Goal: Task Accomplishment & Management: Manage account settings

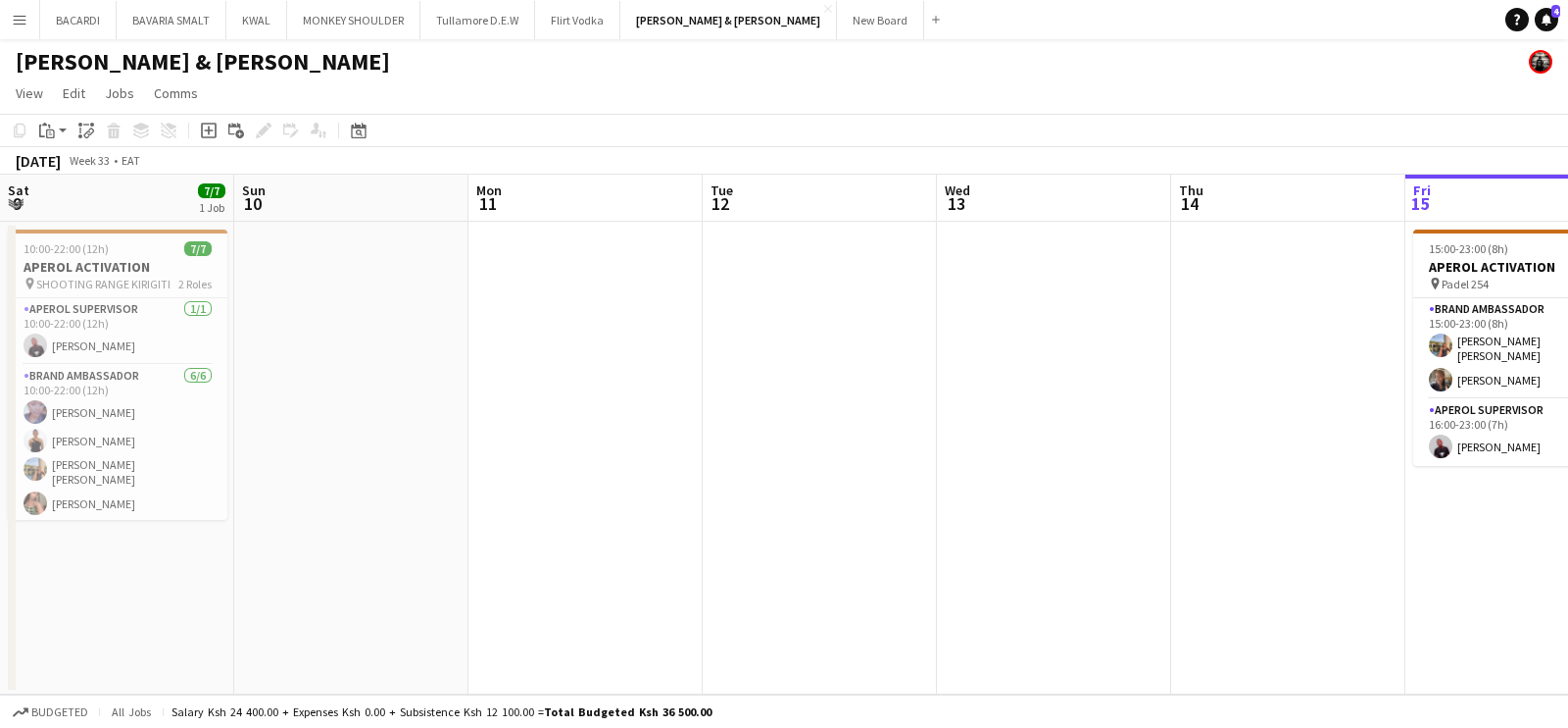
scroll to position [0, 867]
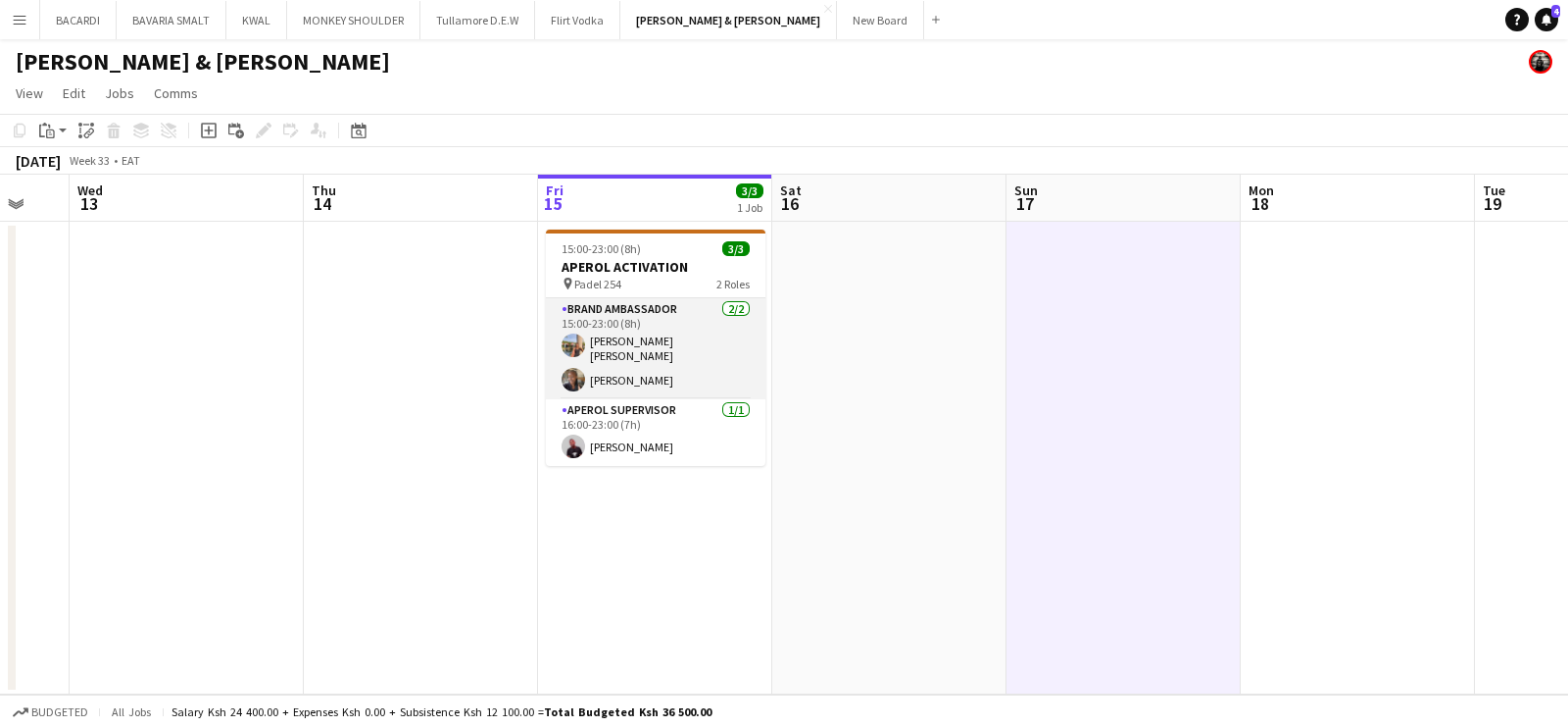
click at [659, 363] on app-card-role "Brand Ambassador [DATE] 15:00-23:00 (8h) [PERSON_NAME] [PERSON_NAME] [PERSON_NA…" at bounding box center [655, 348] width 219 height 101
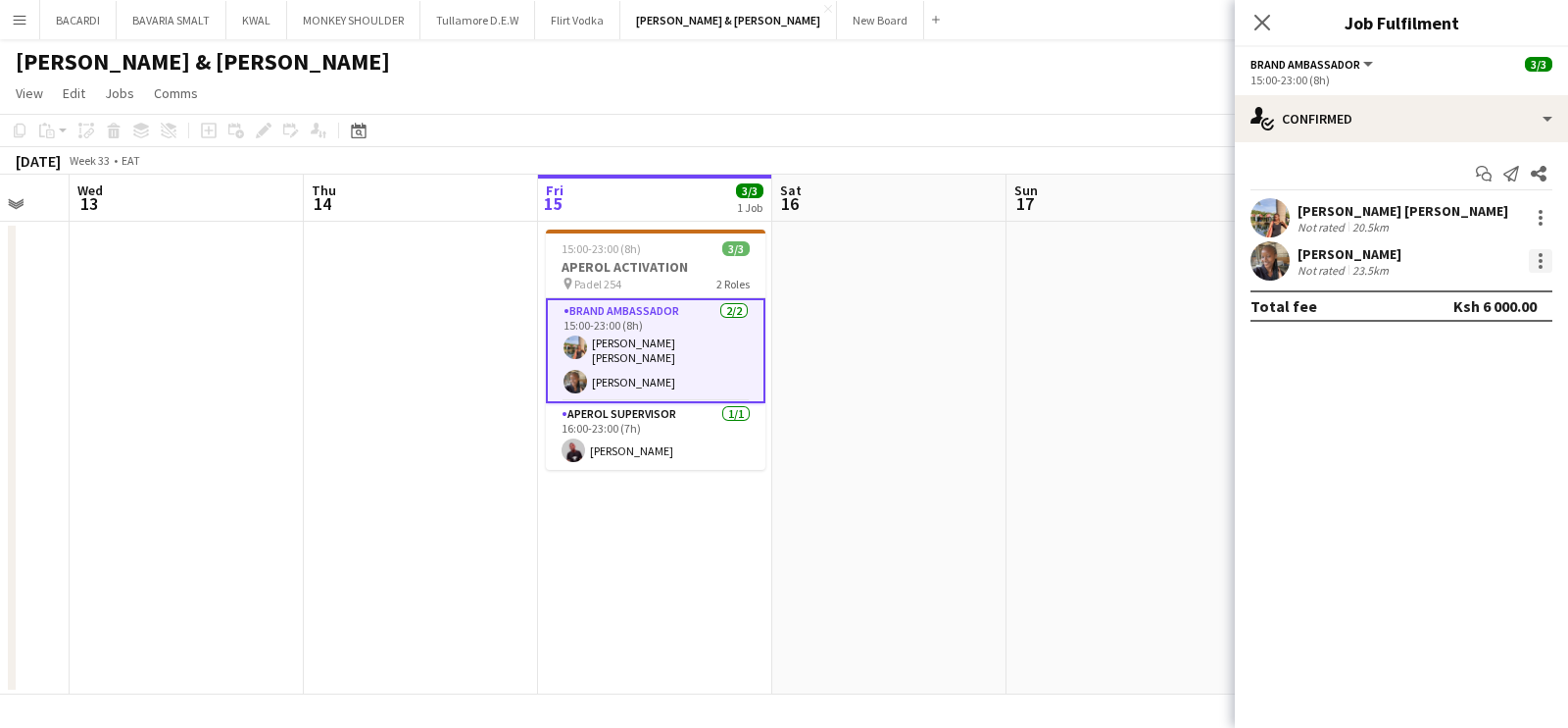
click at [1539, 261] on div at bounding box center [1541, 261] width 4 height 4
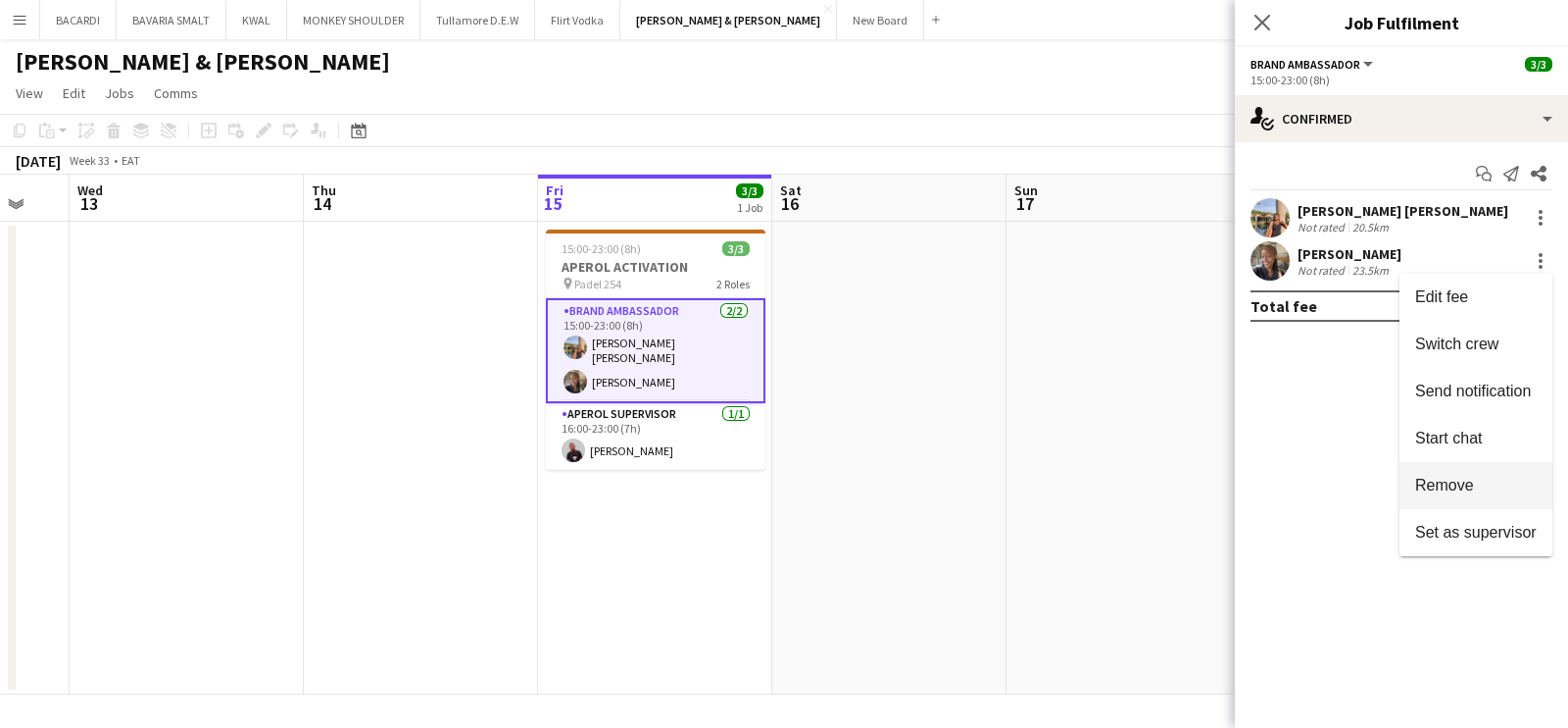
click at [1485, 486] on span "Remove" at bounding box center [1476, 486] width 122 height 18
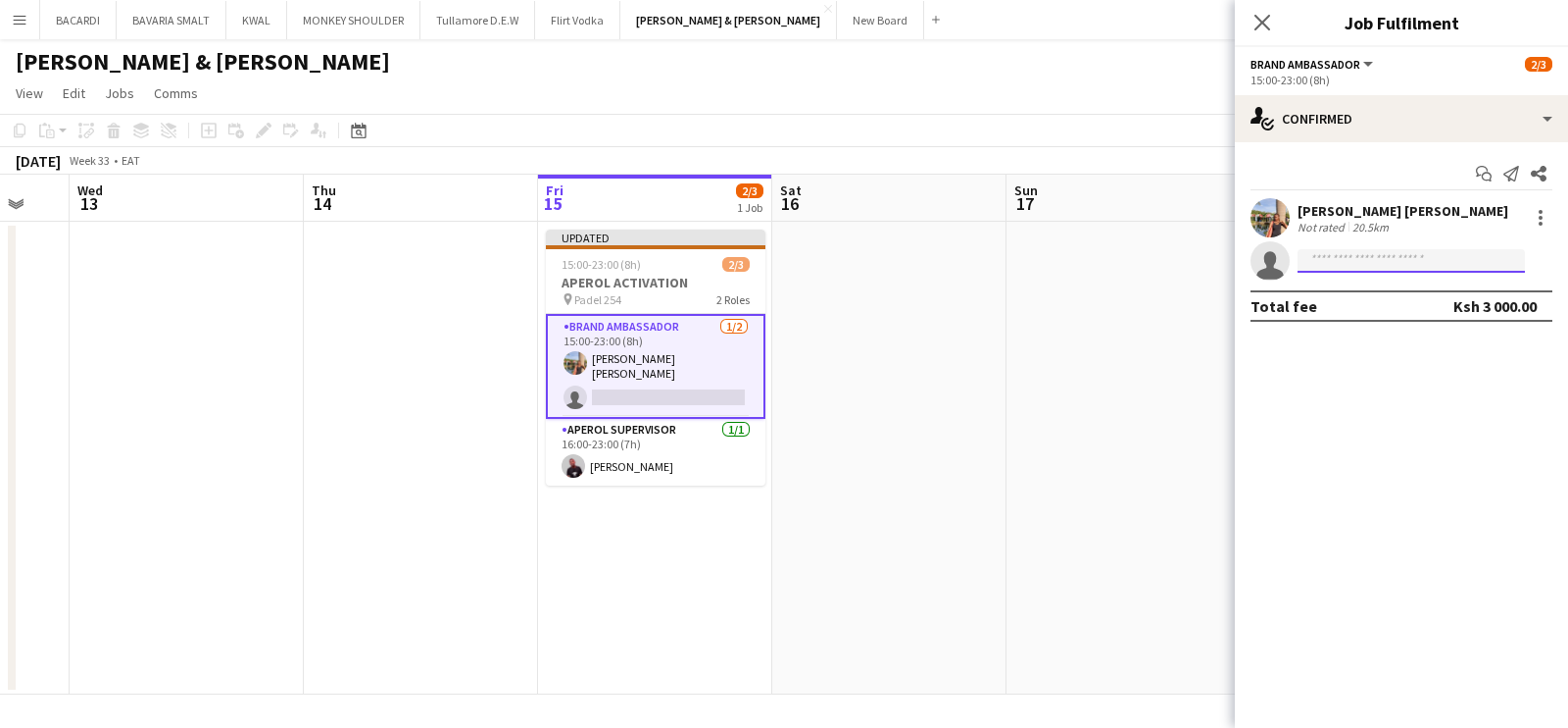
click at [1387, 252] on input at bounding box center [1412, 261] width 227 height 24
click at [1271, 20] on app-icon "Close pop-in" at bounding box center [1263, 23] width 29 height 29
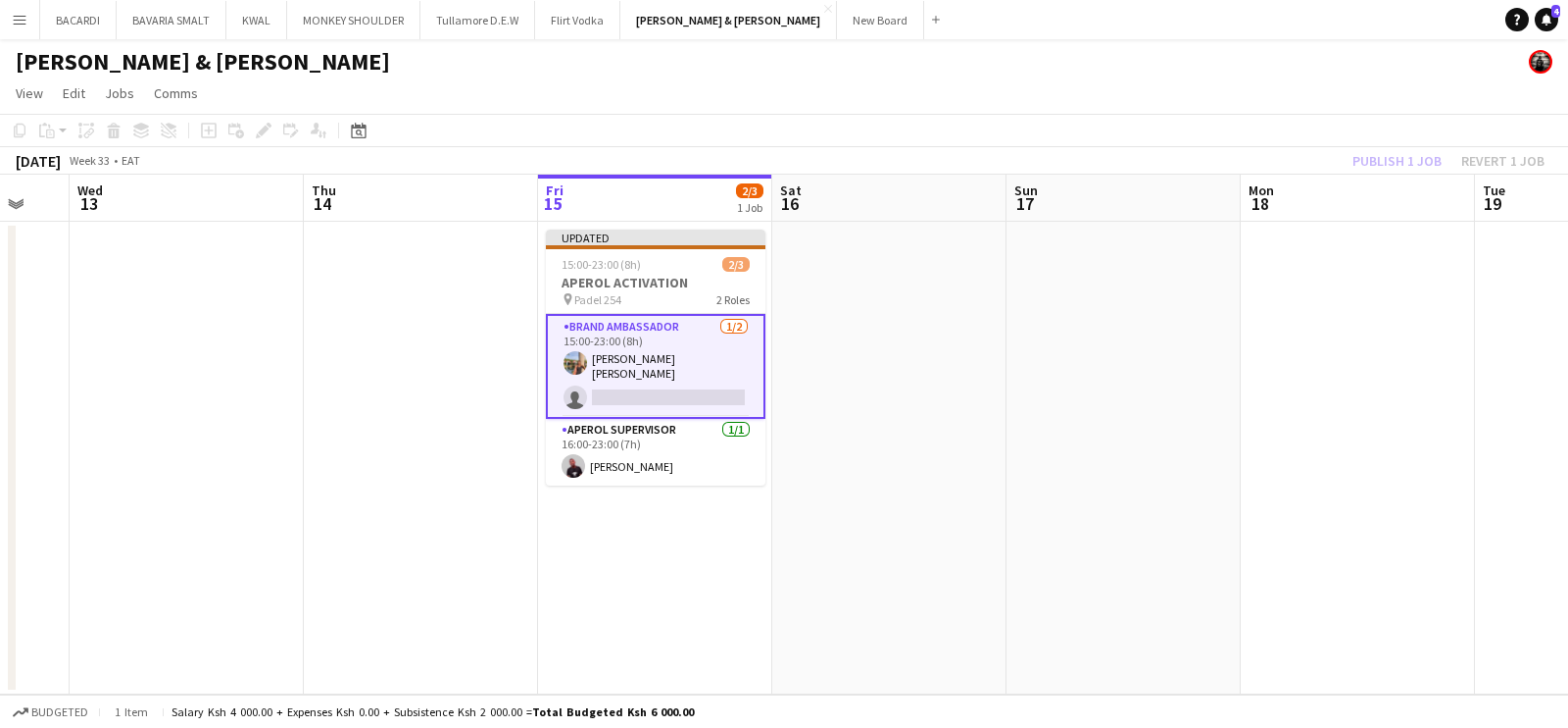
click at [647, 400] on app-card-role "Brand Ambassador [DATE] 15:00-23:00 (8h) [PERSON_NAME] [PERSON_NAME] single-neu…" at bounding box center [655, 366] width 219 height 105
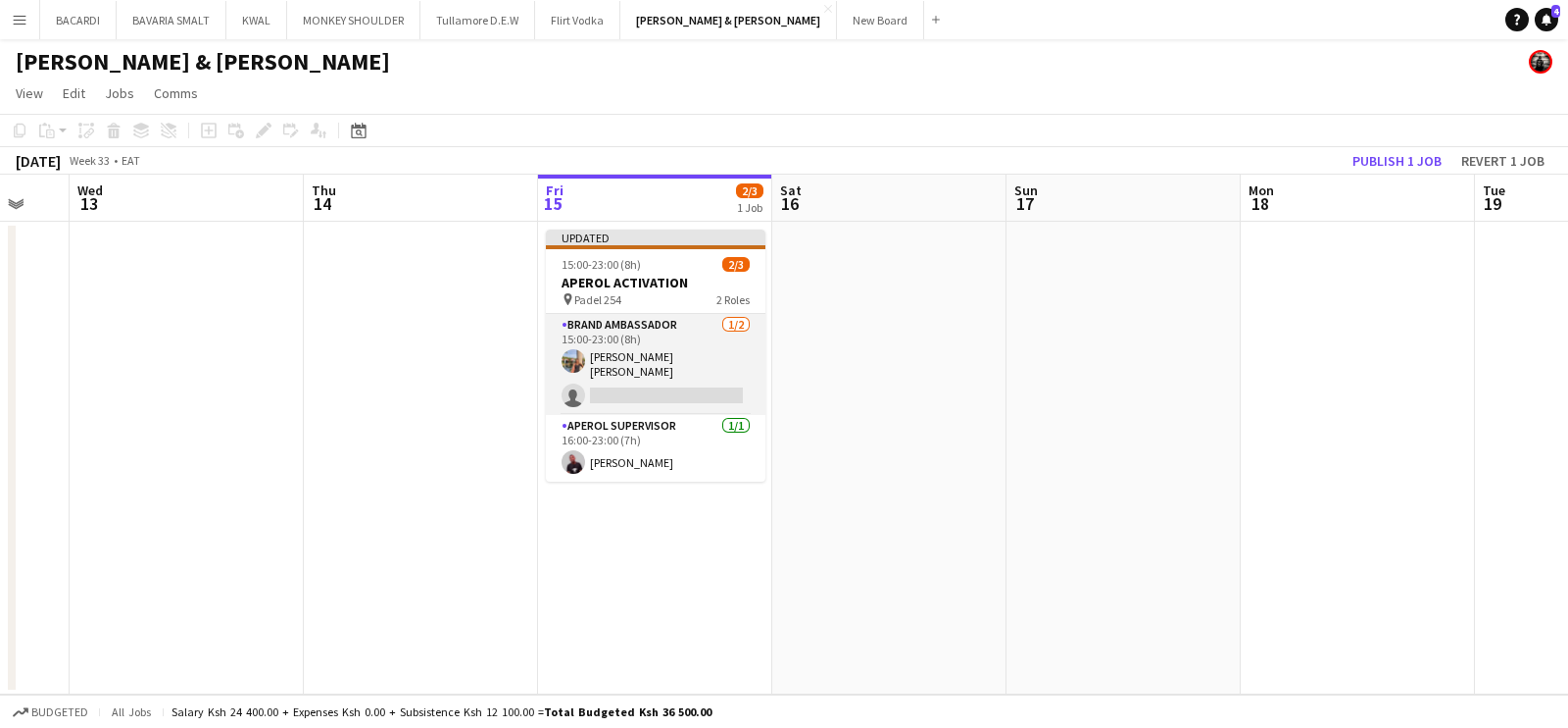
click at [699, 385] on app-card-role "Brand Ambassador [DATE] 15:00-23:00 (8h) [PERSON_NAME] [PERSON_NAME] single-neu…" at bounding box center [655, 364] width 219 height 101
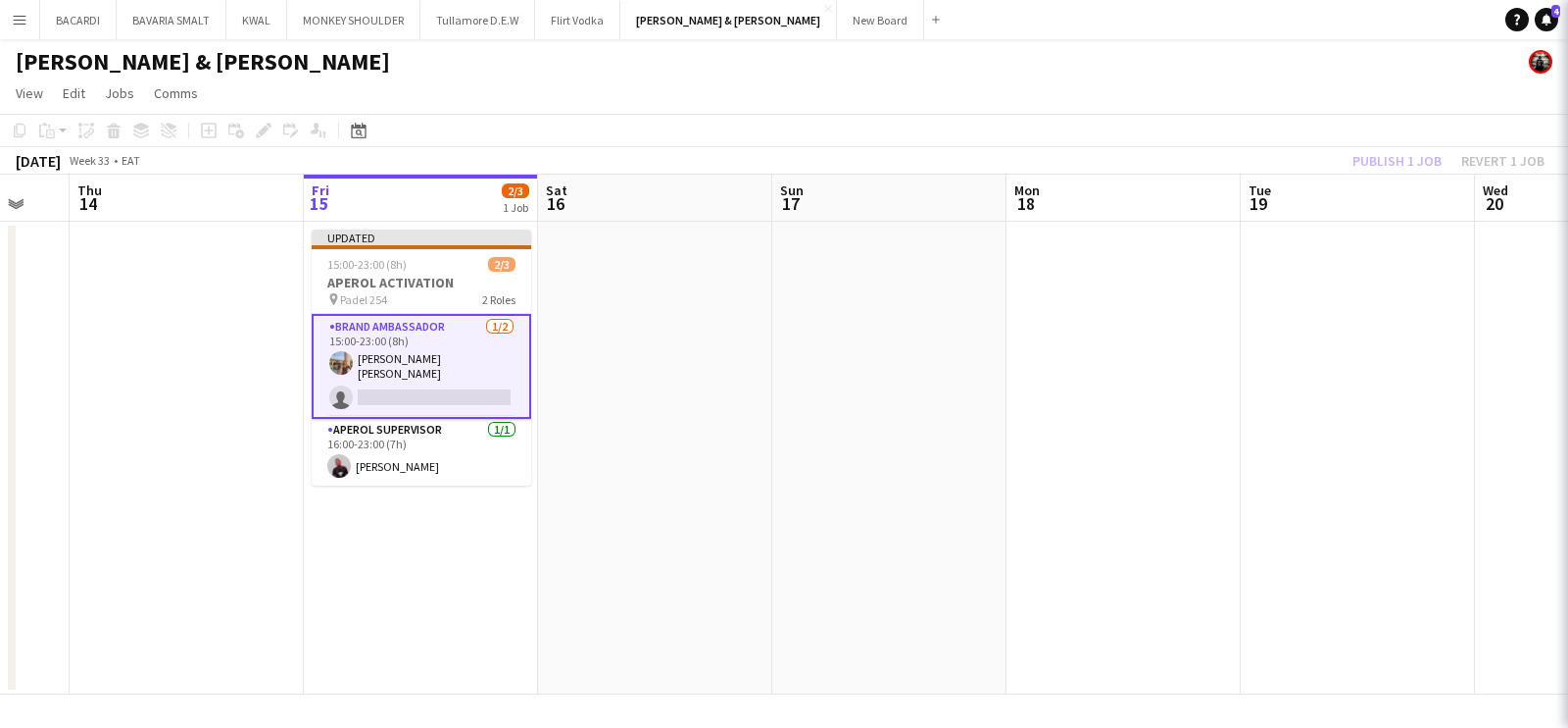
scroll to position [0, 636]
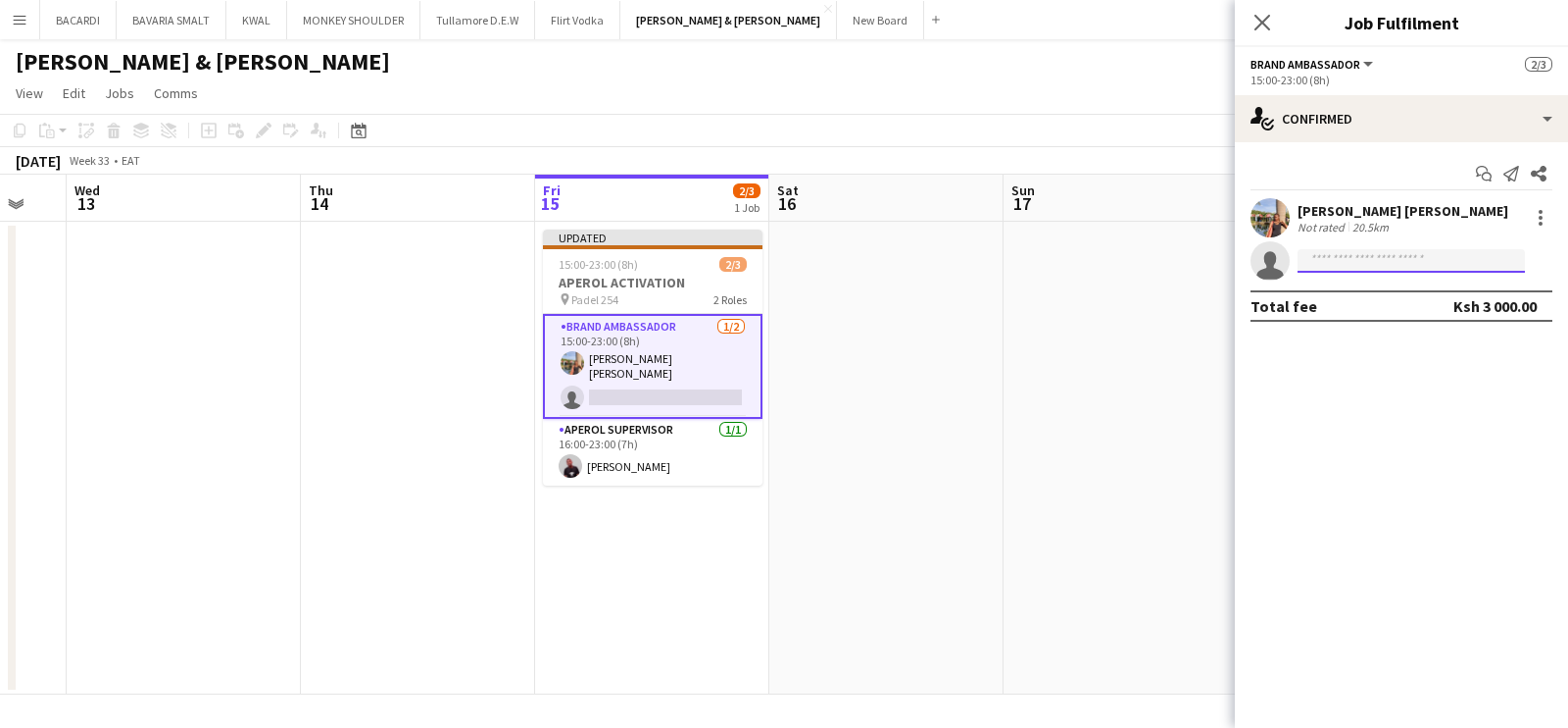
click at [1328, 260] on input at bounding box center [1412, 261] width 227 height 24
type input "*"
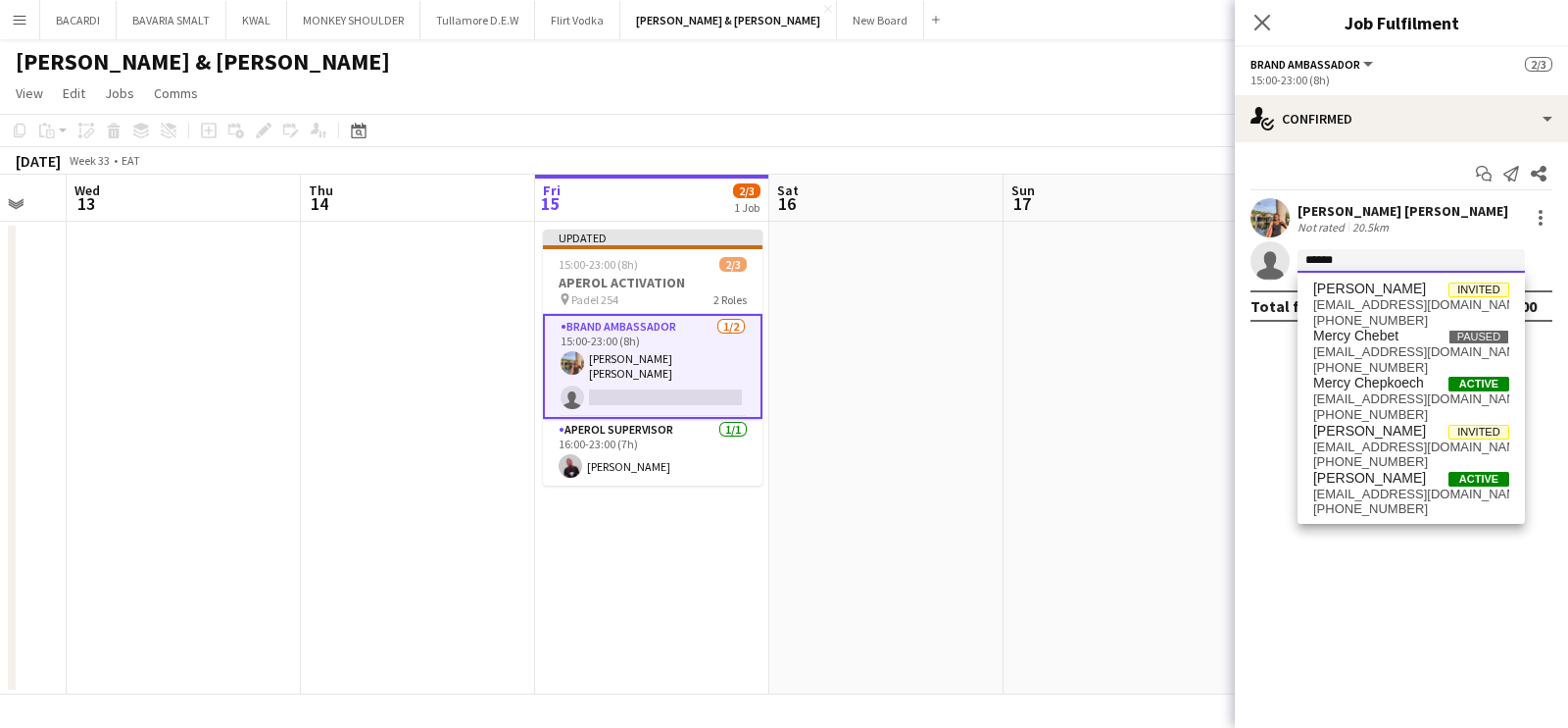
type input "*****"
click at [1371, 458] on span "[PHONE_NUMBER]" at bounding box center [1412, 462] width 196 height 16
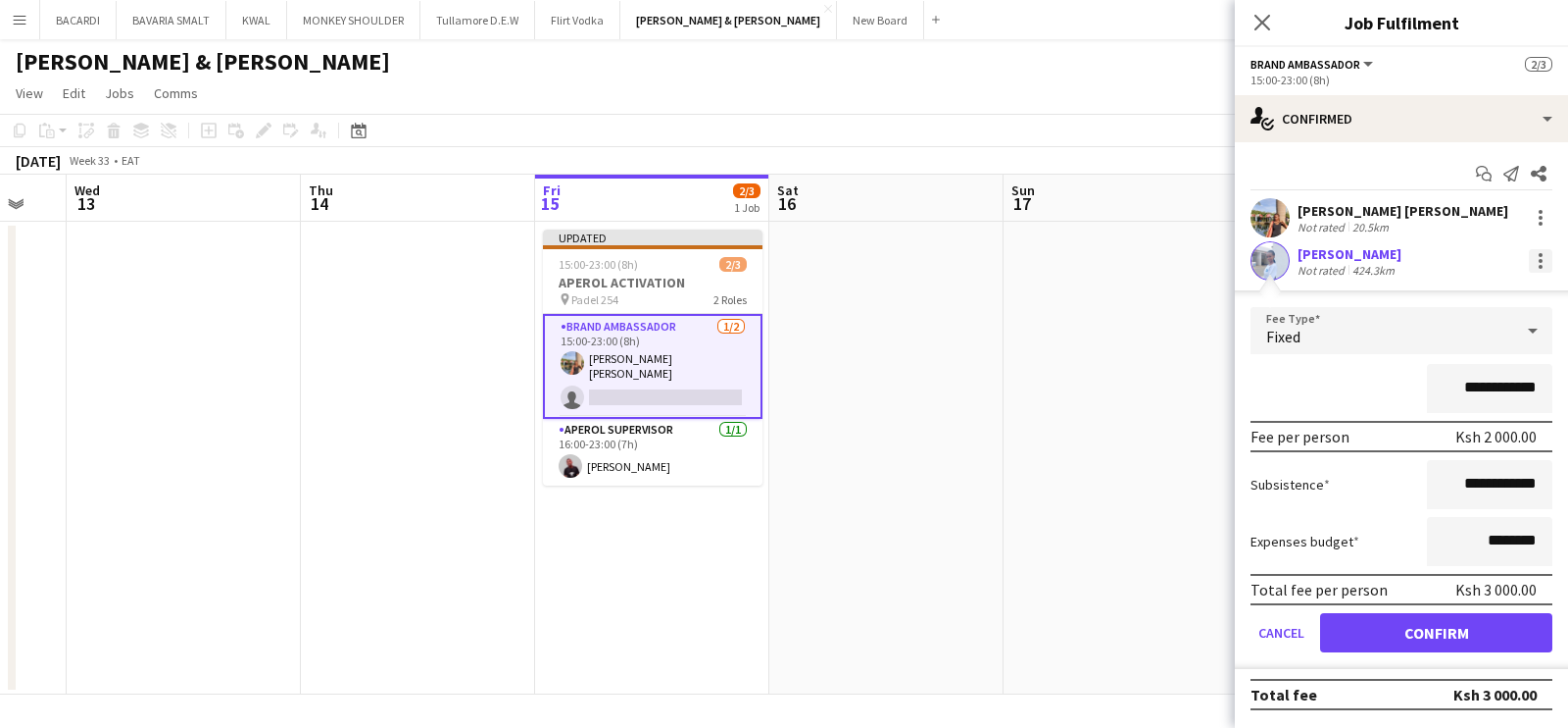
click at [1543, 259] on div at bounding box center [1541, 261] width 24 height 24
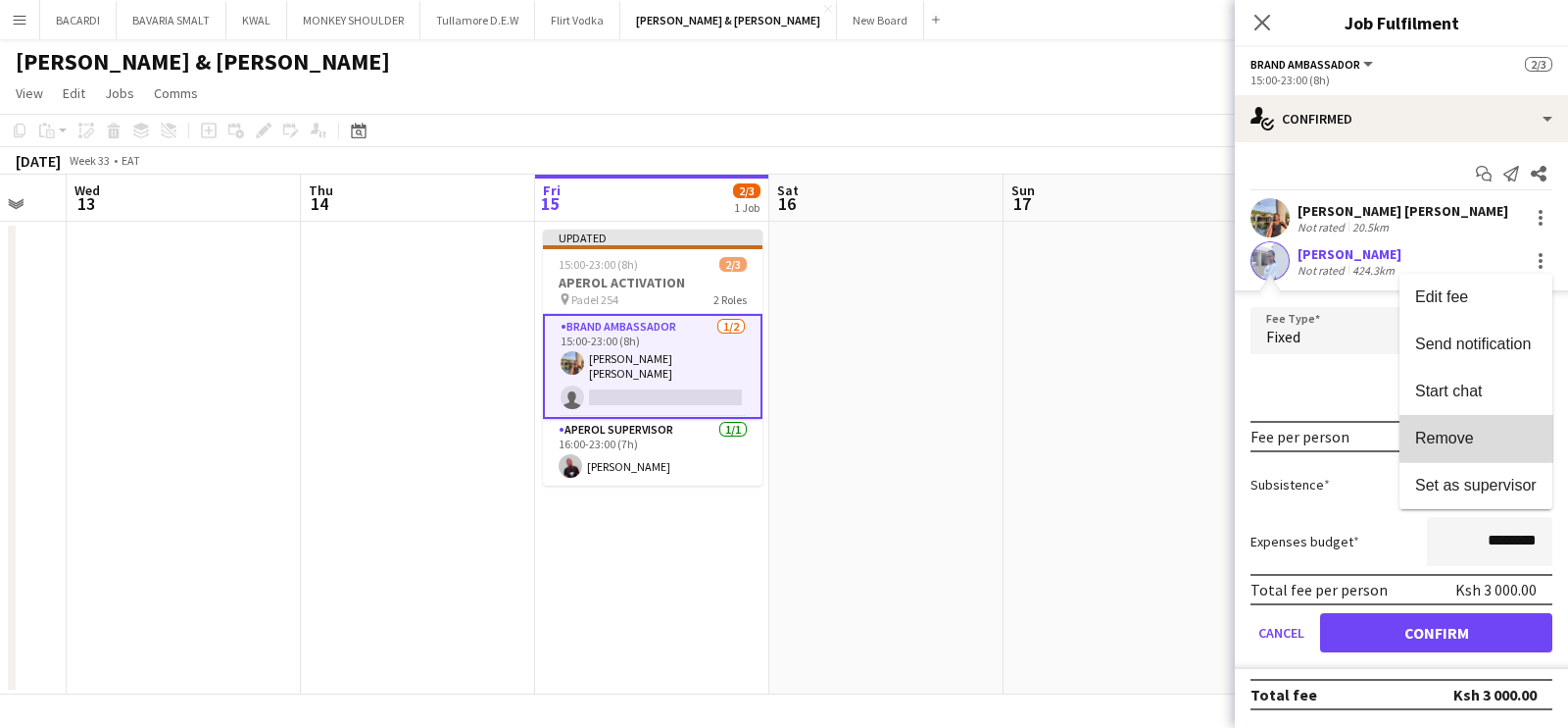
click at [1498, 434] on span "Remove" at bounding box center [1476, 438] width 122 height 18
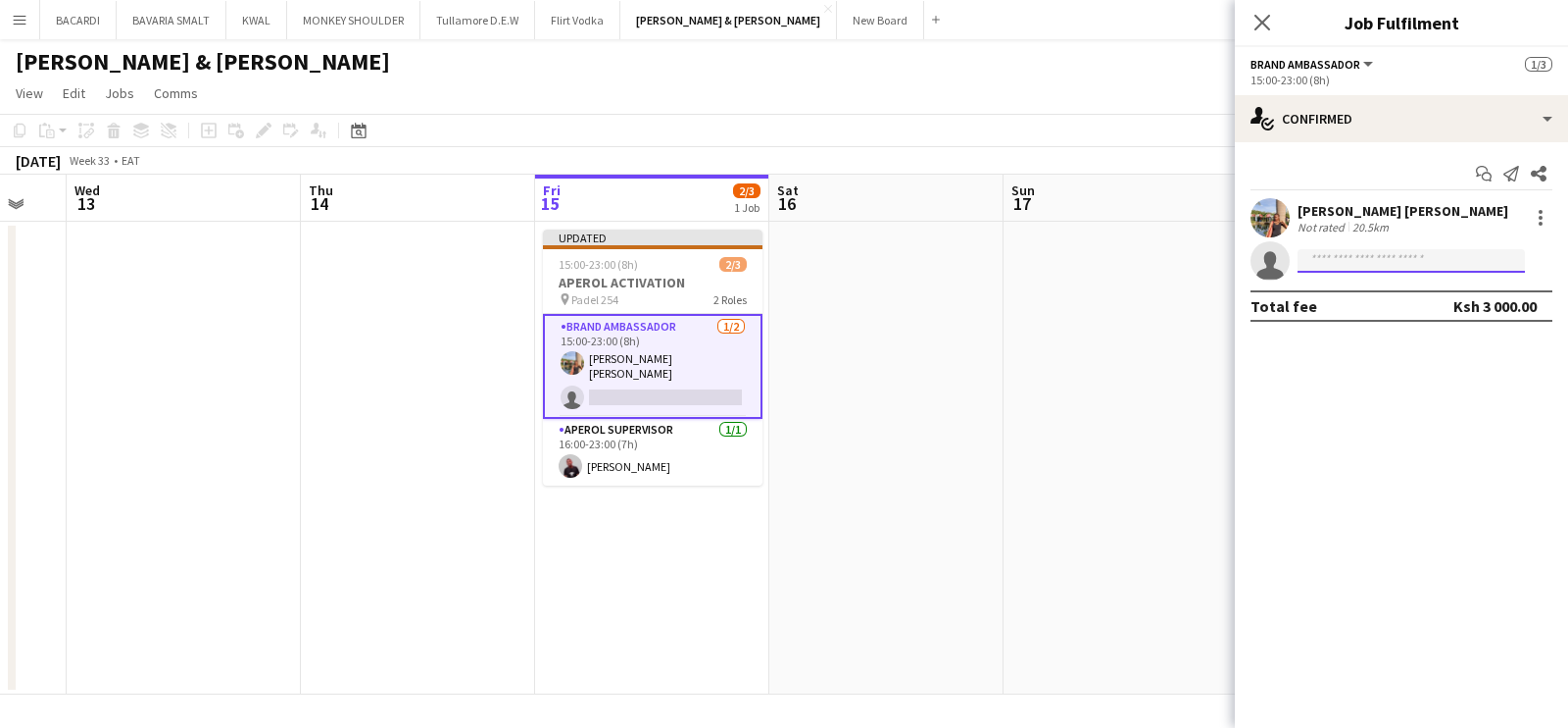
click at [1396, 266] on input at bounding box center [1412, 261] width 227 height 24
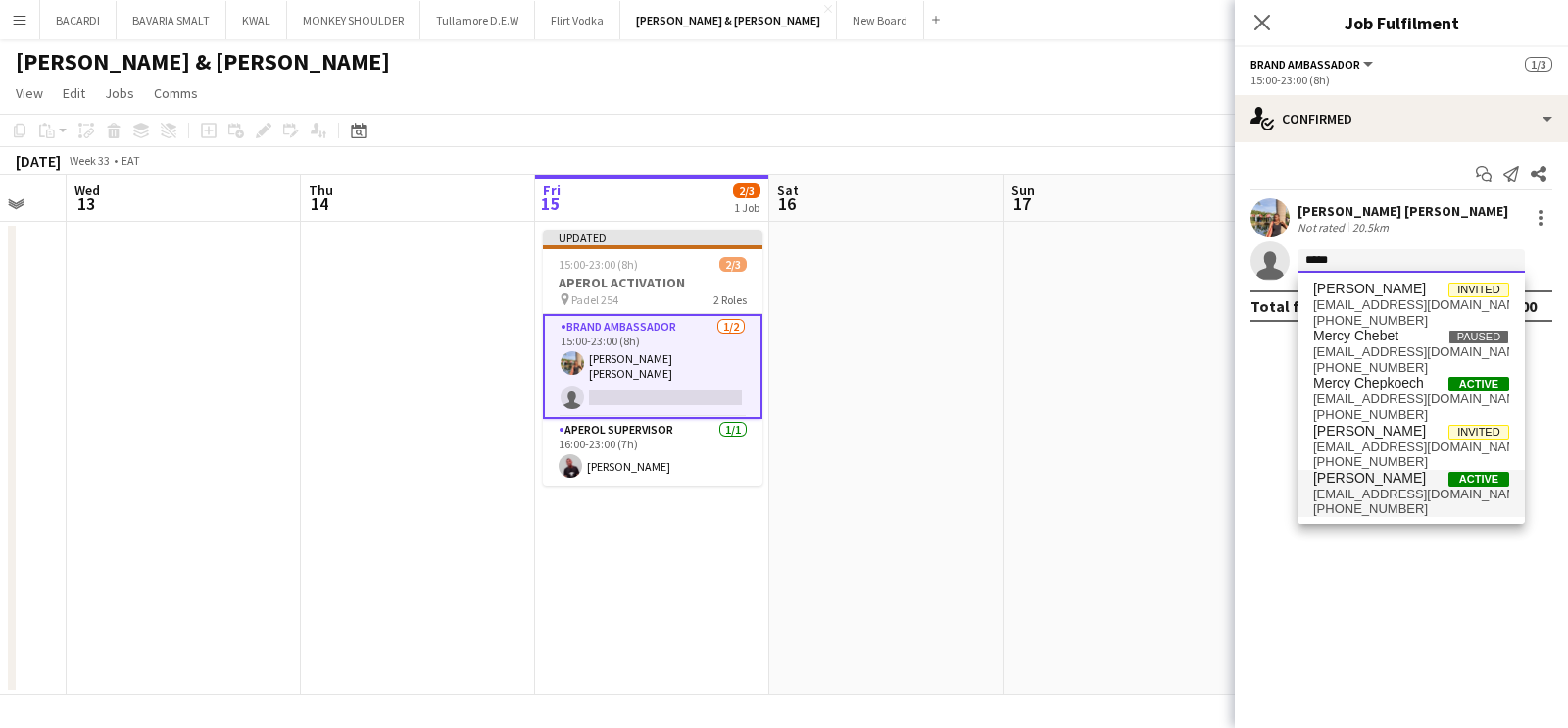
type input "*****"
click at [1396, 479] on span "[PERSON_NAME] Active" at bounding box center [1412, 478] width 196 height 17
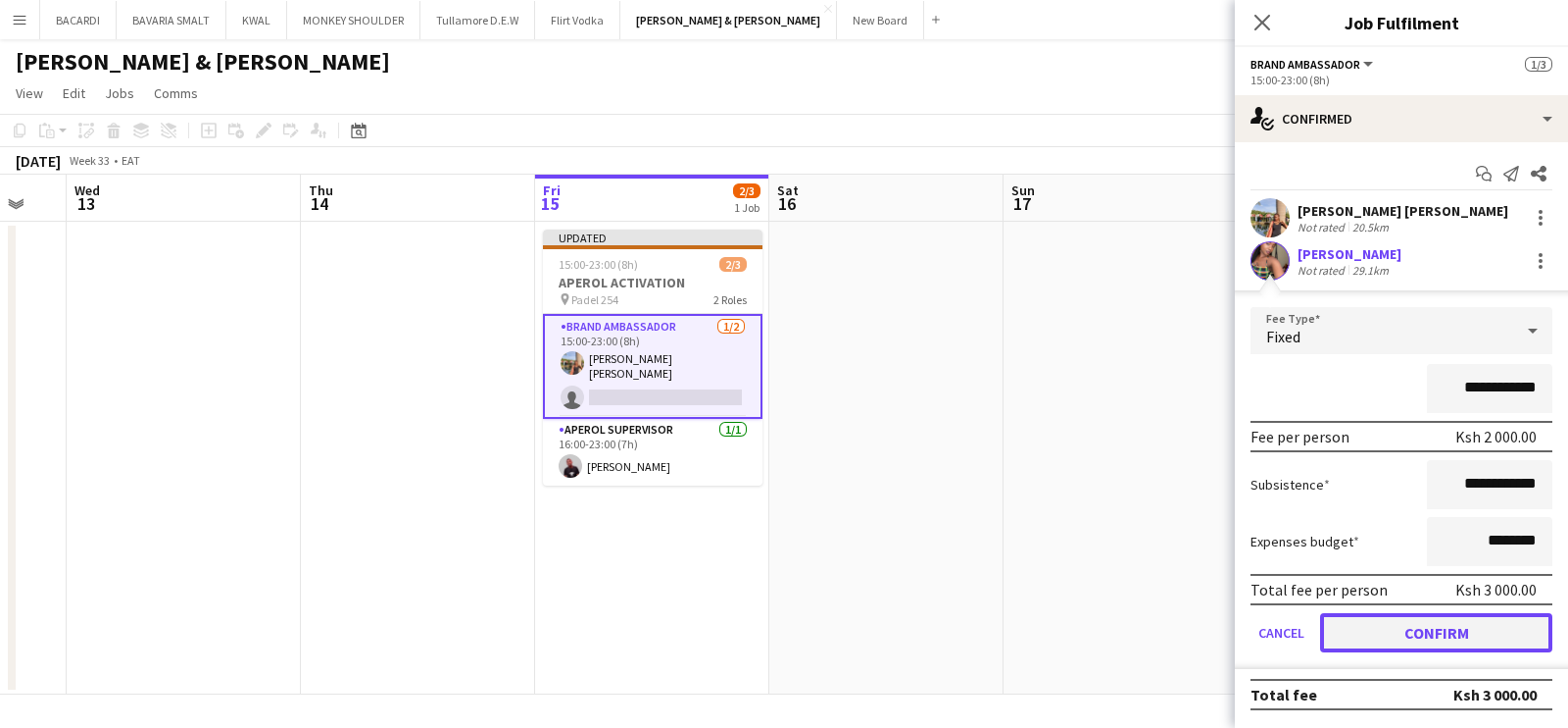
click at [1433, 619] on button "Confirm" at bounding box center [1436, 633] width 232 height 40
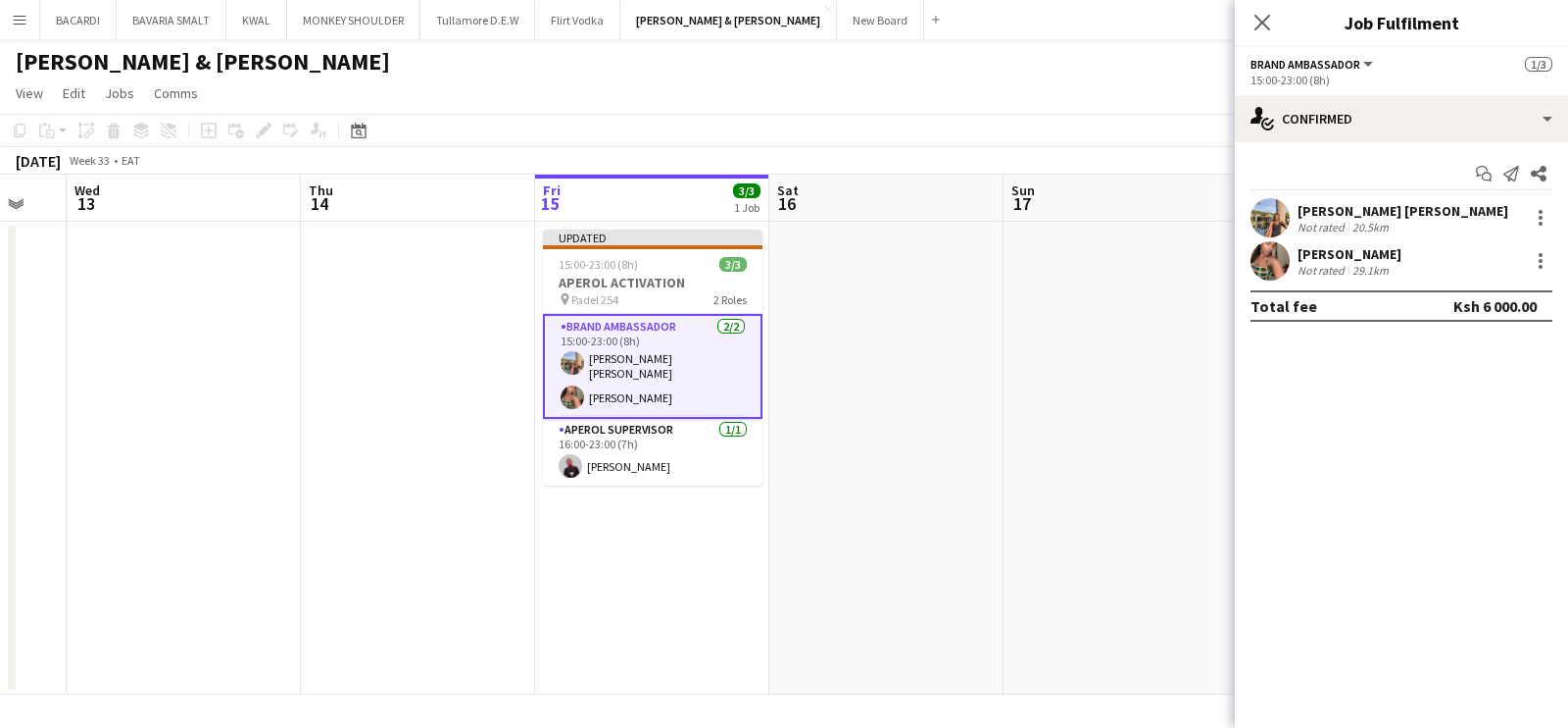
drag, startPoint x: 953, startPoint y: 353, endPoint x: 982, endPoint y: 340, distance: 31.8
click at [957, 351] on app-date-cell at bounding box center [886, 458] width 234 height 473
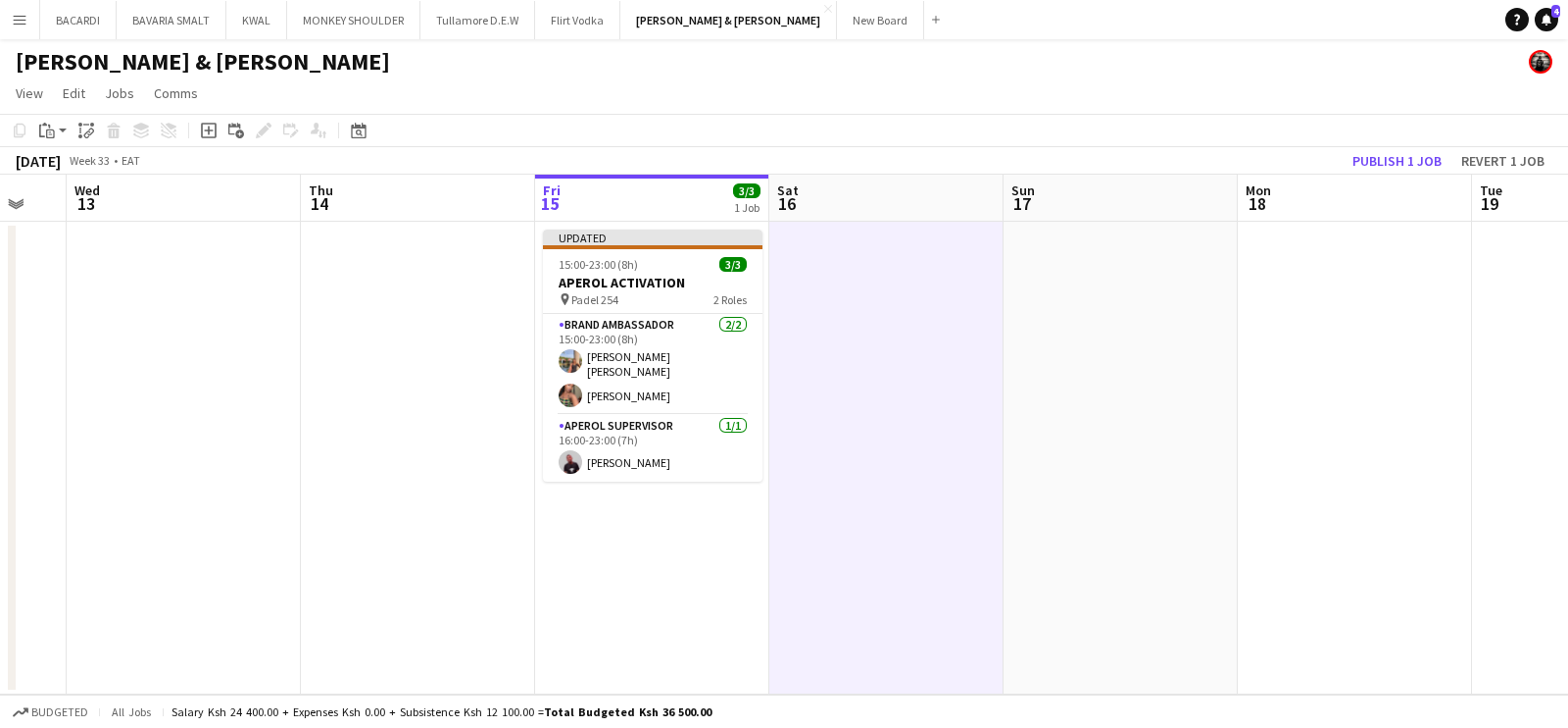
scroll to position [0, 632]
click at [1389, 150] on button "Publish 1 job" at bounding box center [1397, 161] width 105 height 26
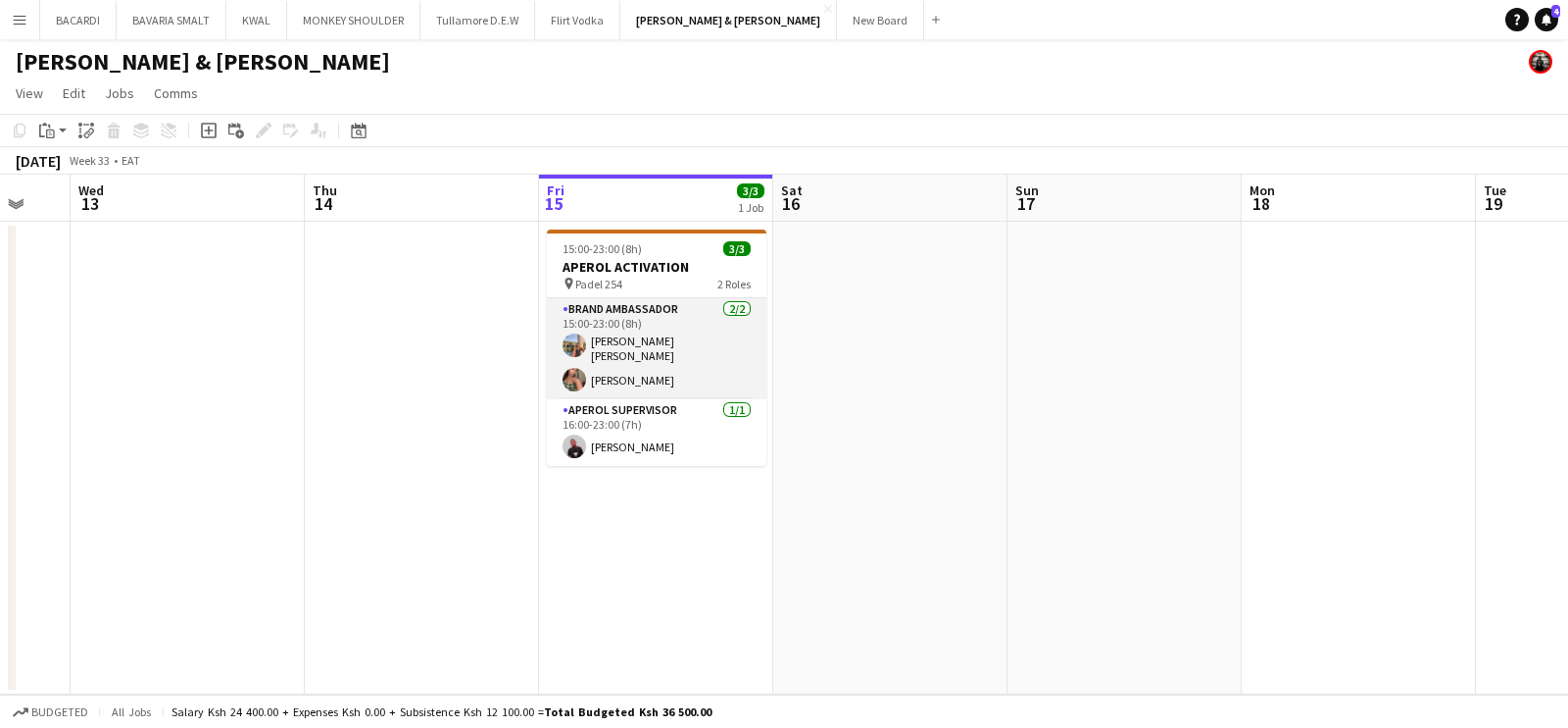
click at [637, 380] on app-card-role "Brand Ambassador [DATE] 15:00-23:00 (8h) [PERSON_NAME] [PERSON_NAME] [PERSON_NA…" at bounding box center [656, 348] width 219 height 101
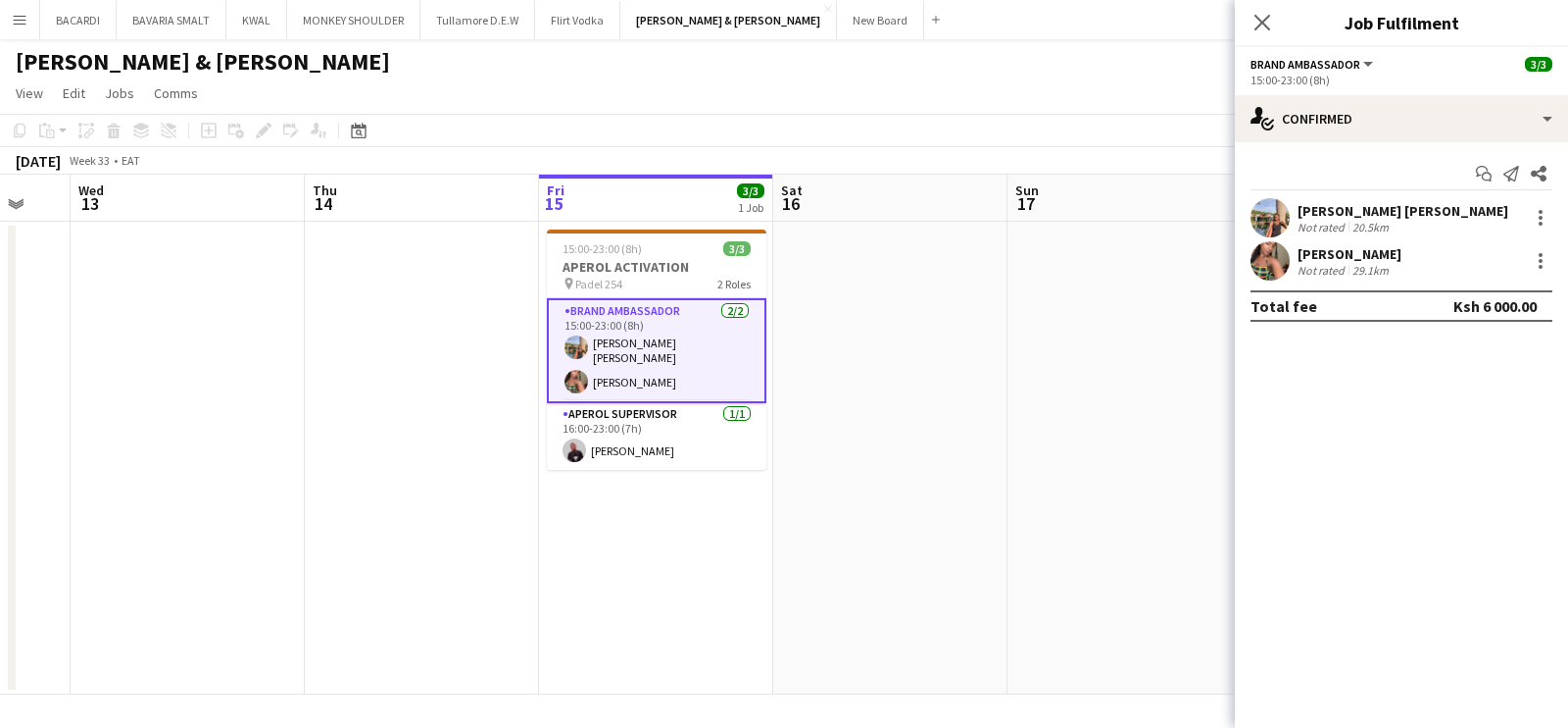
click at [1470, 272] on div "[PERSON_NAME] Not rated 29.1km" at bounding box center [1401, 261] width 333 height 40
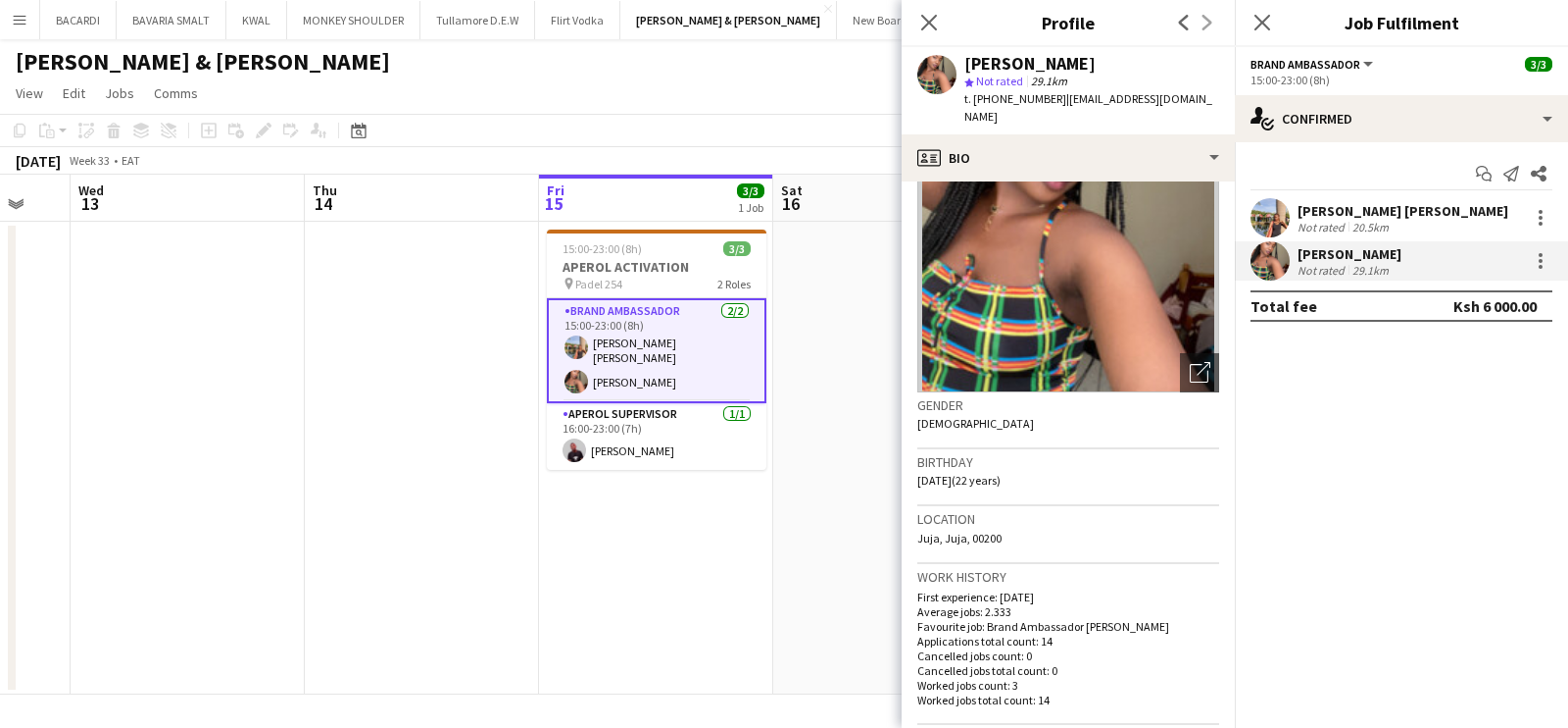
scroll to position [122, 0]
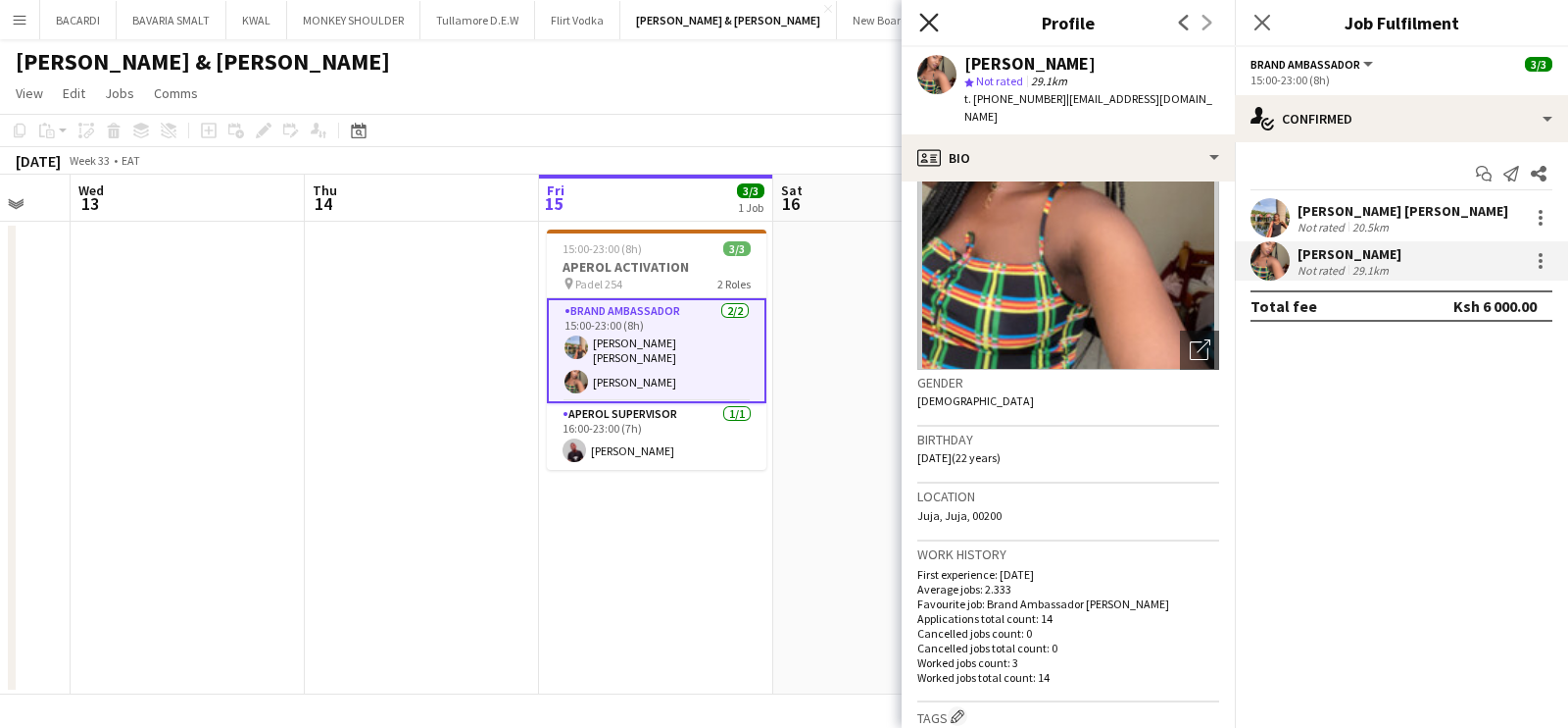
click at [923, 22] on icon "Close pop-in" at bounding box center [928, 22] width 19 height 19
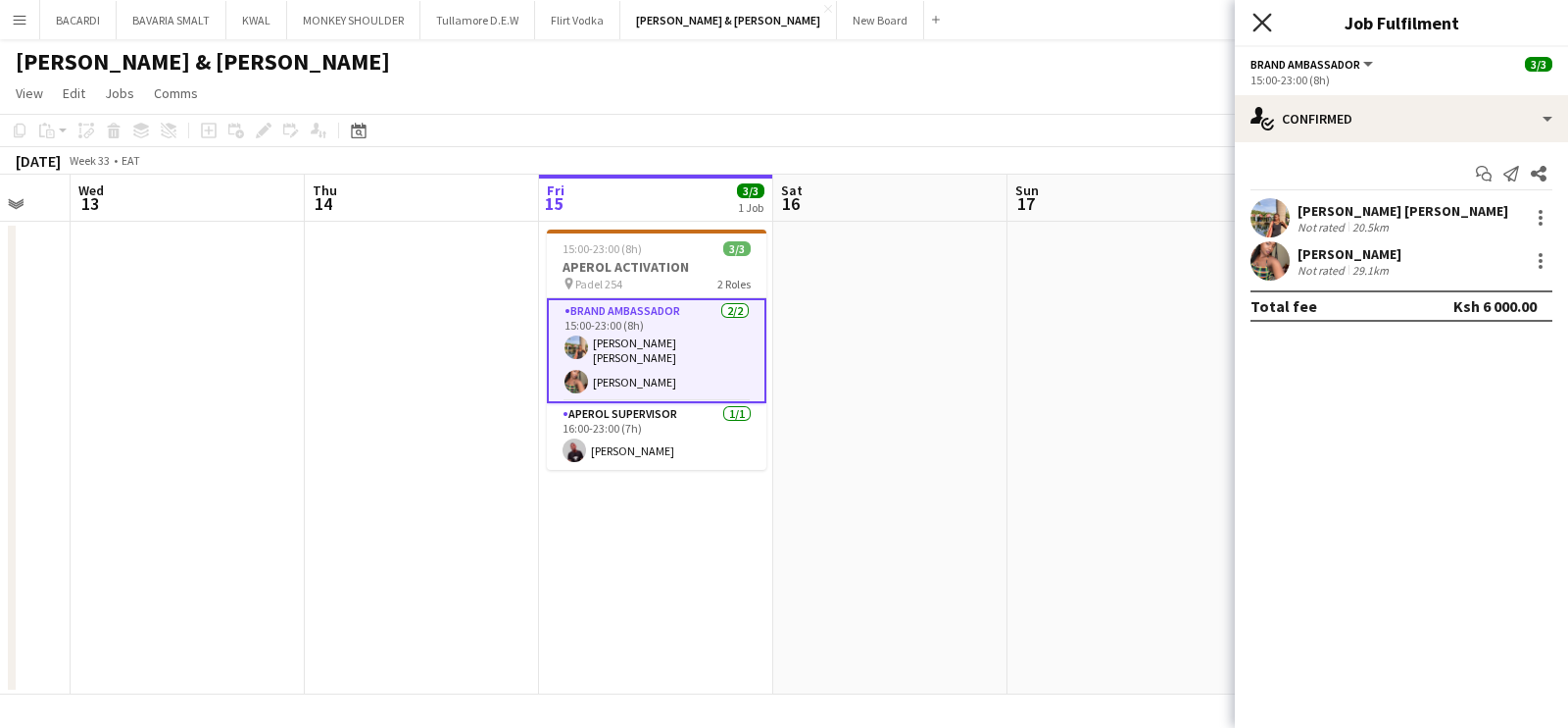
click at [1262, 23] on icon at bounding box center [1262, 22] width 19 height 19
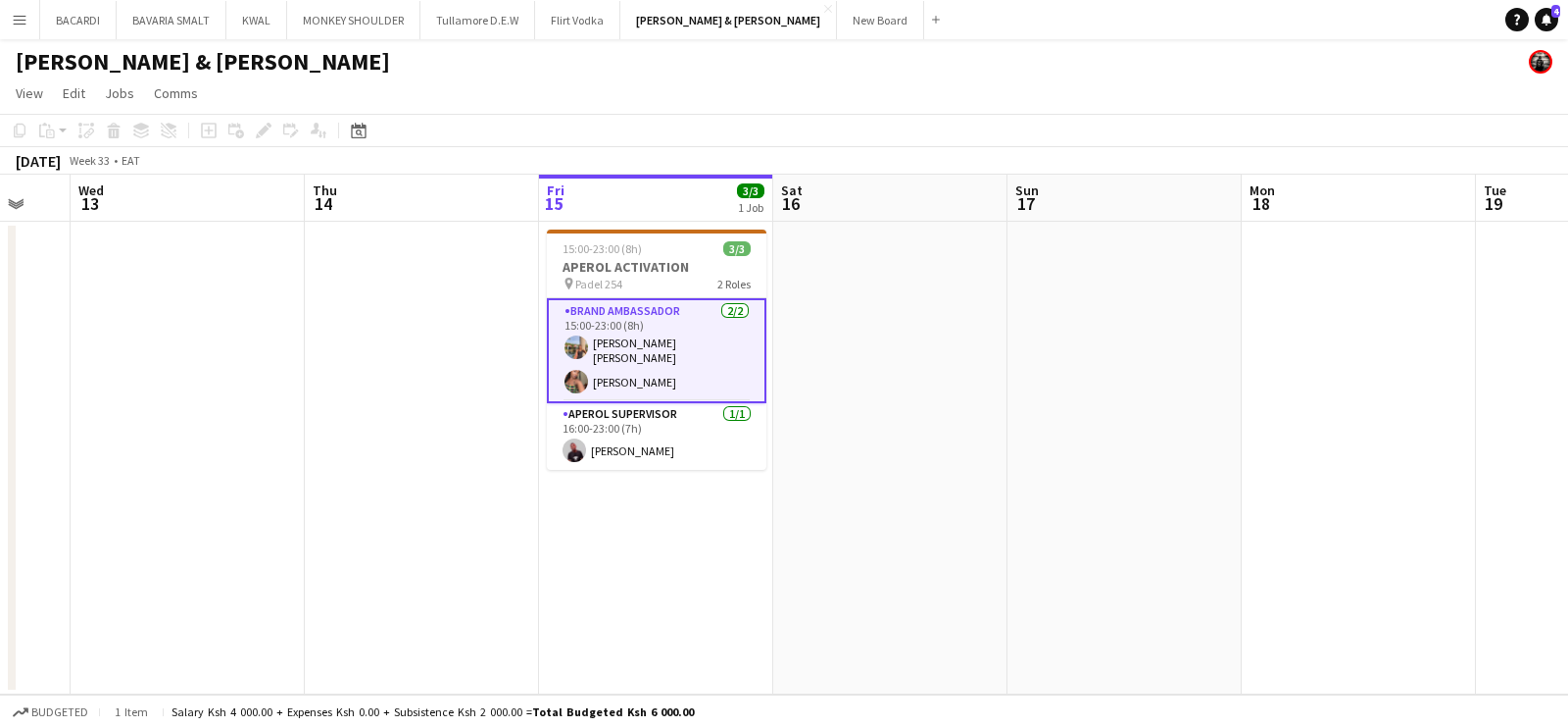
click at [657, 372] on app-card-role "Brand Ambassador [DATE] 15:00-23:00 (8h) [PERSON_NAME] [PERSON_NAME] [PERSON_NA…" at bounding box center [656, 350] width 219 height 105
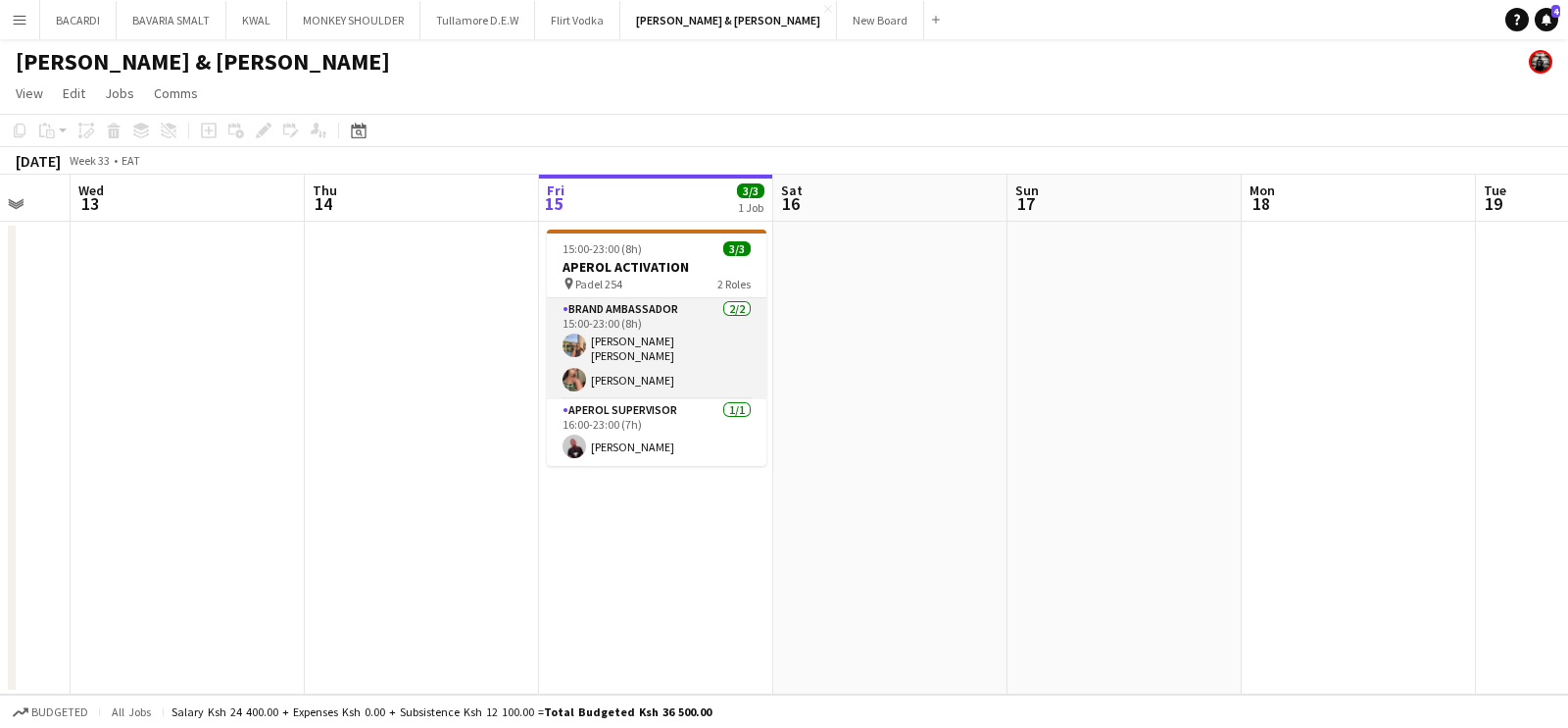
click at [645, 375] on app-card-role "Brand Ambassador [DATE] 15:00-23:00 (8h) [PERSON_NAME] [PERSON_NAME] [PERSON_NA…" at bounding box center [656, 348] width 219 height 101
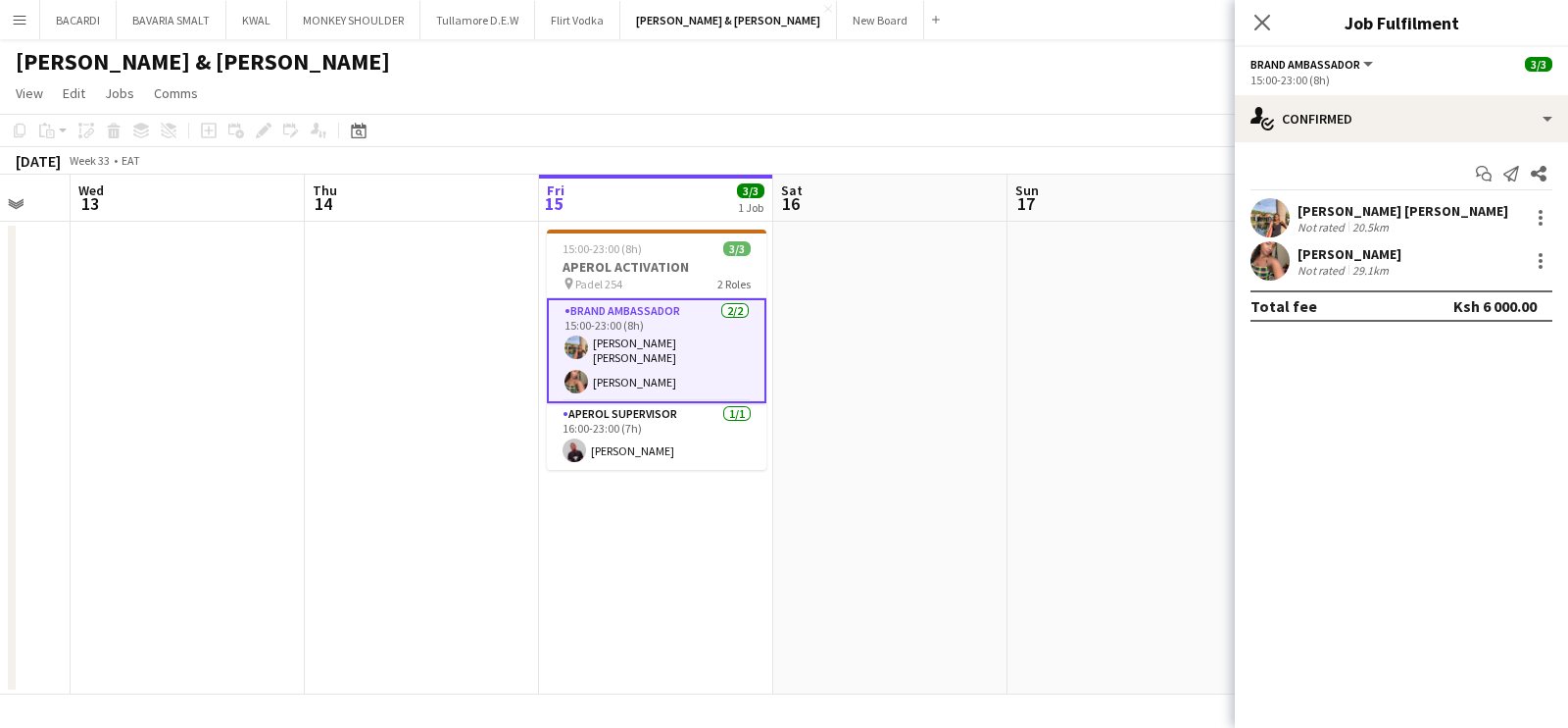
click at [1464, 267] on div "[PERSON_NAME] Not rated 29.1km" at bounding box center [1401, 261] width 333 height 40
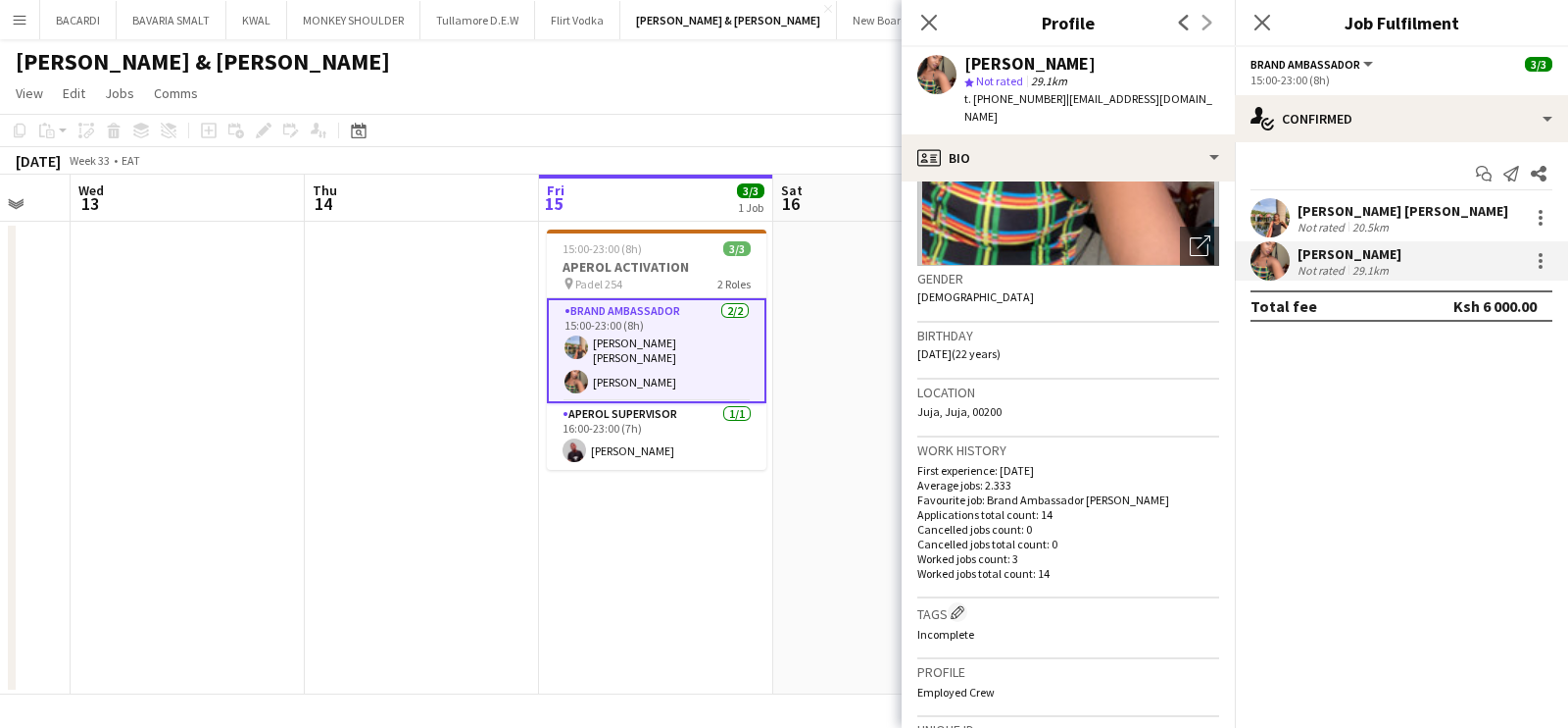
scroll to position [244, 0]
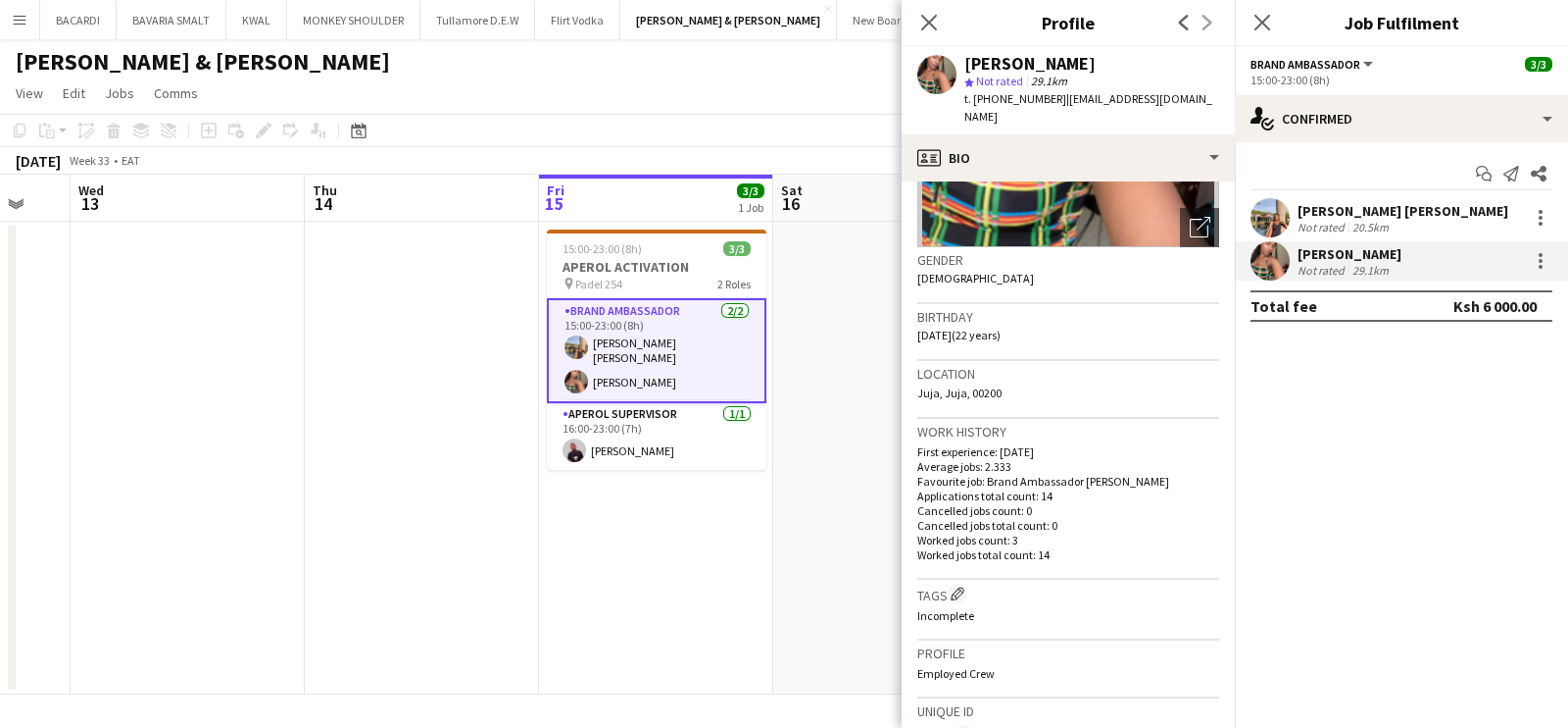
click at [796, 61] on div "[PERSON_NAME] & [PERSON_NAME]" at bounding box center [784, 58] width 1568 height 38
